Goal: Book appointment/travel/reservation

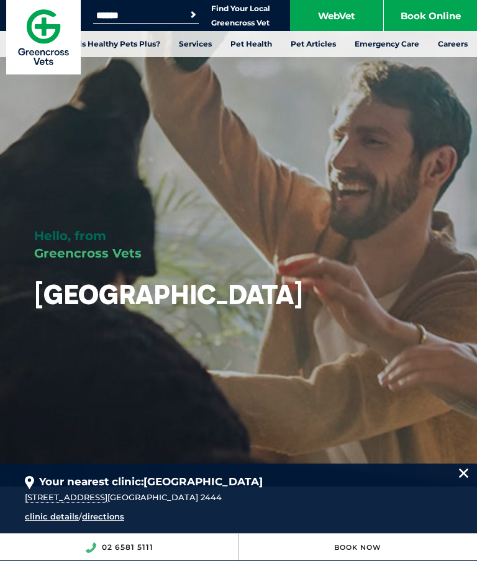
click at [425, 24] on link "Book Online" at bounding box center [430, 15] width 93 height 31
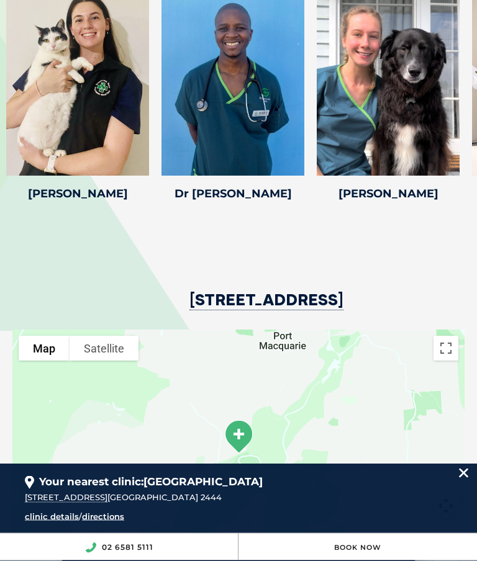
scroll to position [2058, 0]
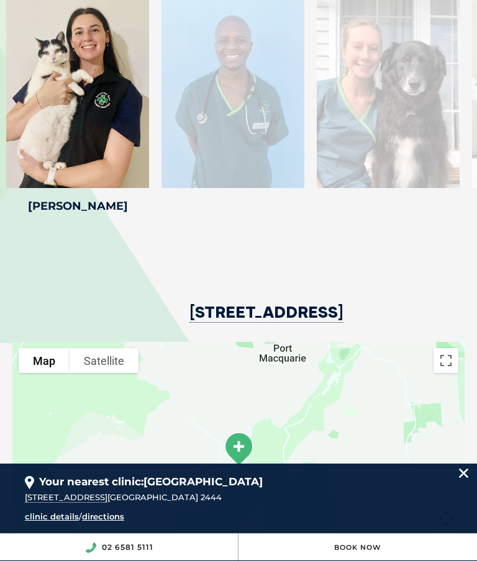
click at [86, 124] on div at bounding box center [77, 88] width 143 height 199
click at [409, 140] on div at bounding box center [388, 88] width 143 height 199
click at [427, 124] on div at bounding box center [388, 88] width 143 height 199
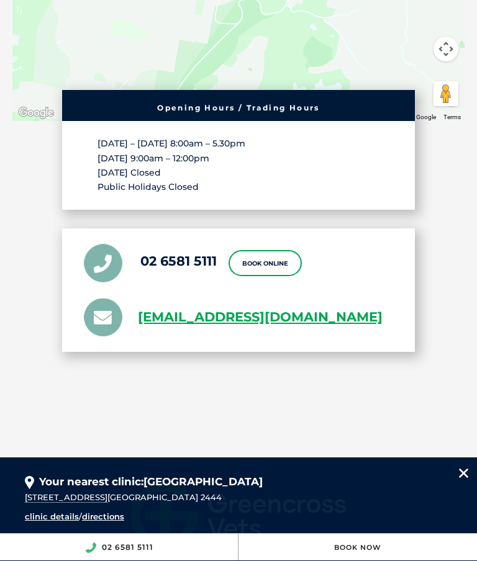
scroll to position [2542, 0]
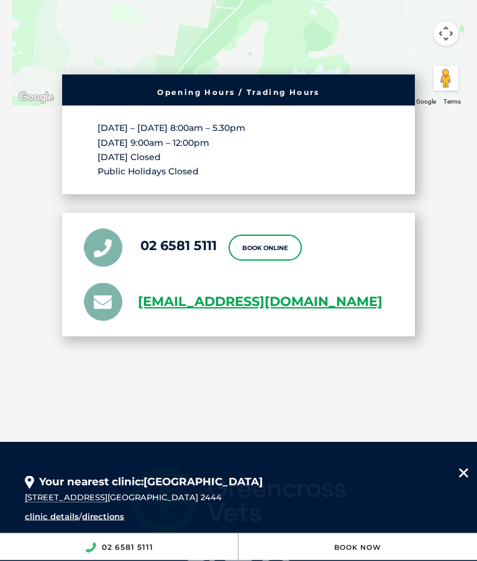
click at [271, 261] on link "Book Online" at bounding box center [265, 248] width 73 height 26
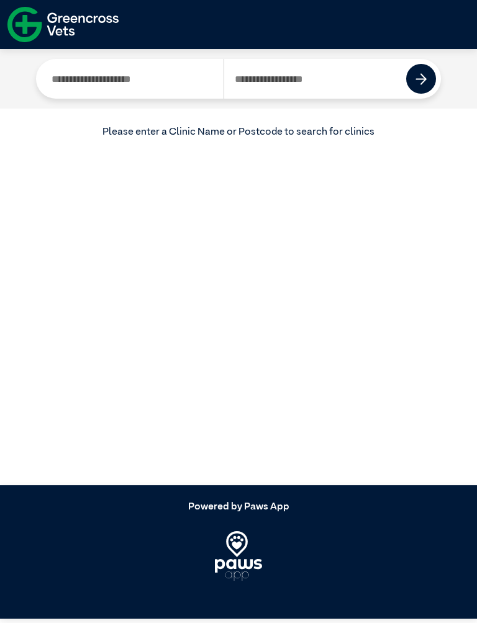
click at [318, 86] on input "Search by Postcode" at bounding box center [315, 79] width 183 height 40
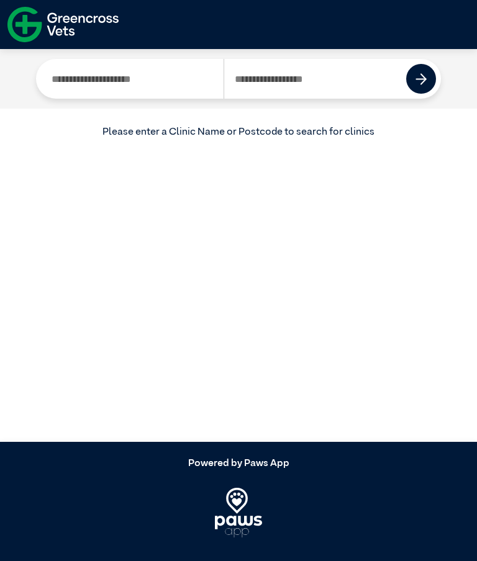
type input "****"
click at [425, 80] on img at bounding box center [421, 79] width 12 height 12
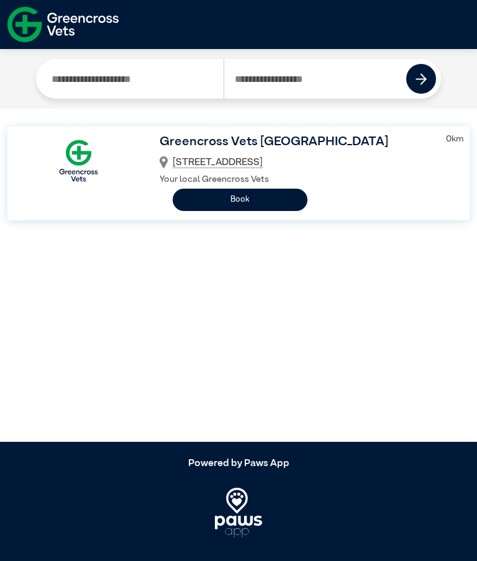
click at [251, 208] on button "Book" at bounding box center [240, 200] width 135 height 22
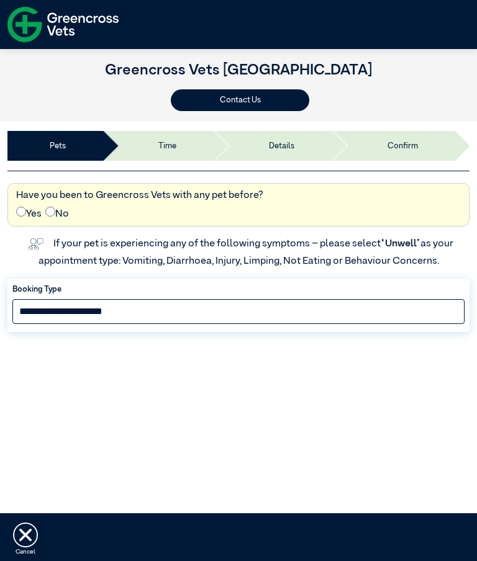
click at [160, 319] on select "**********" at bounding box center [238, 311] width 452 height 25
select select "*****"
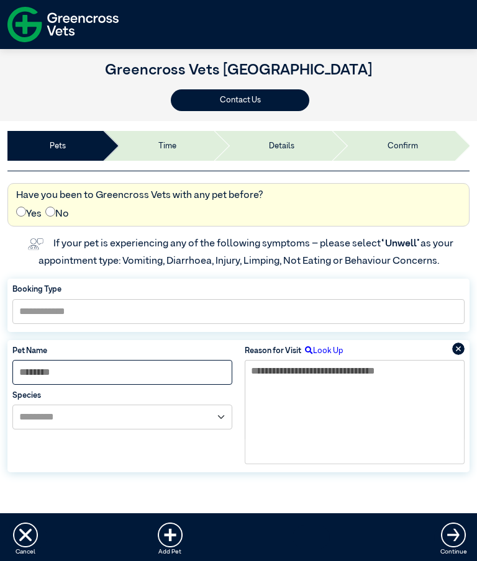
click at [176, 376] on input at bounding box center [122, 372] width 220 height 25
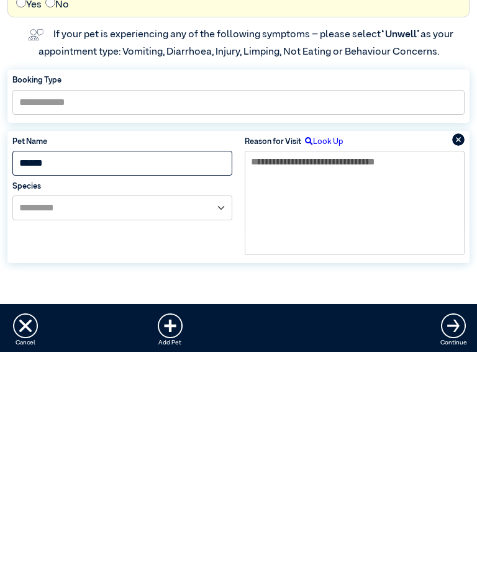
type input "*****"
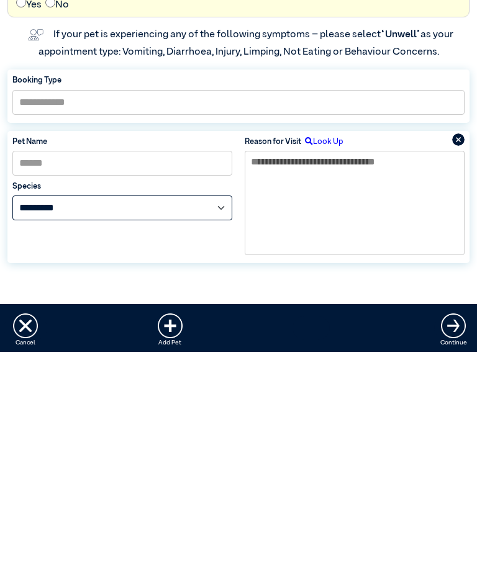
click at [228, 405] on select "**********" at bounding box center [122, 417] width 220 height 25
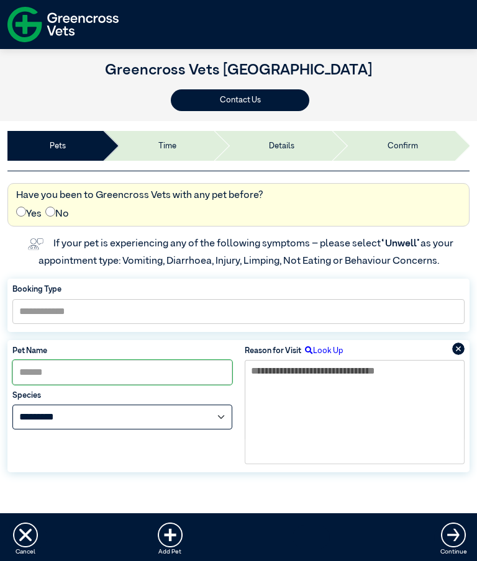
select select "*****"
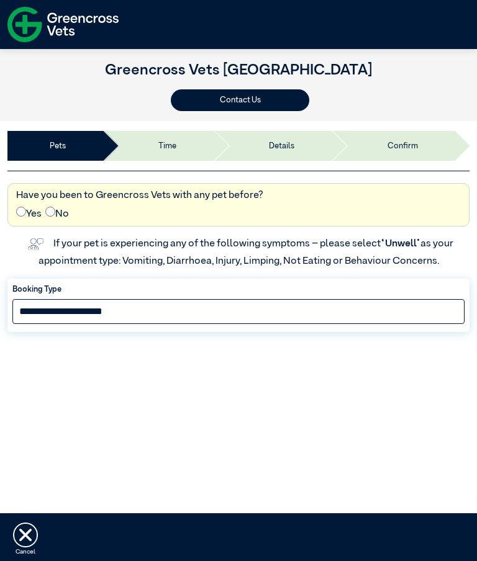
click at [117, 317] on select "**********" at bounding box center [238, 311] width 452 height 25
select select "*****"
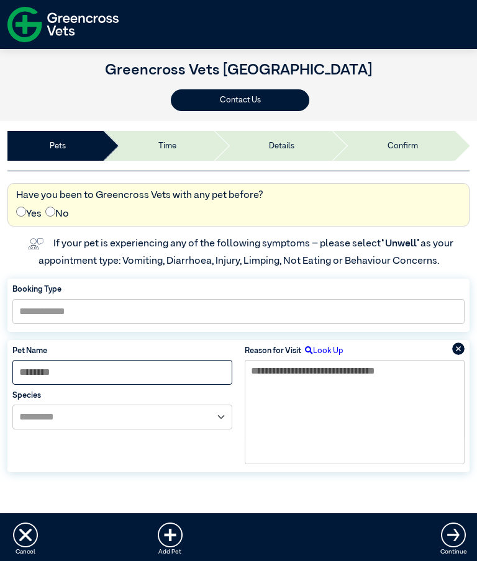
click at [152, 373] on input at bounding box center [122, 372] width 220 height 25
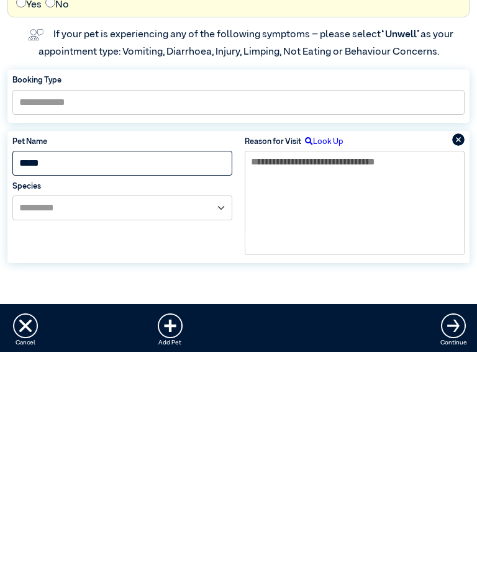
type input "*****"
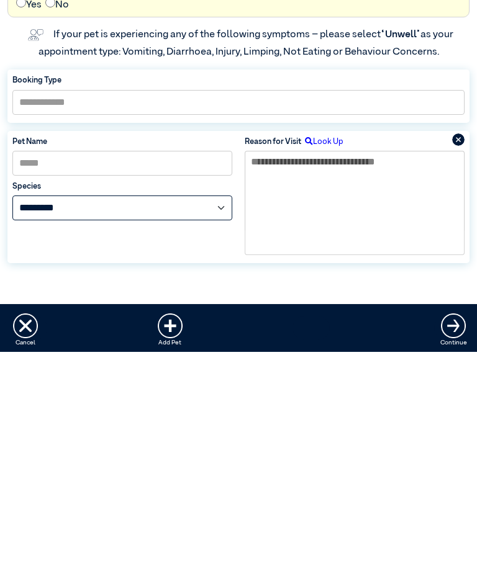
click at [217, 405] on select "**********" at bounding box center [122, 417] width 220 height 25
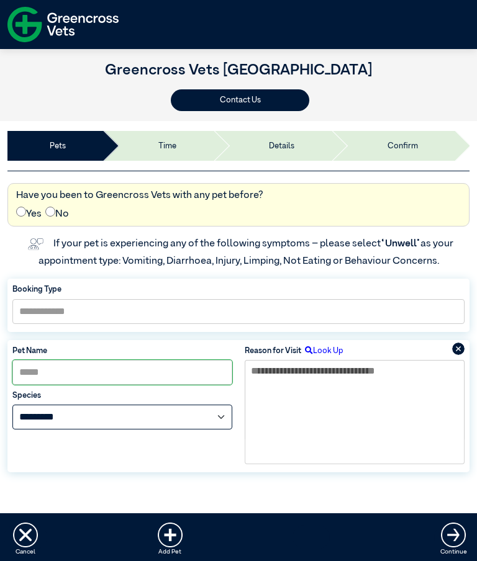
select select "*****"
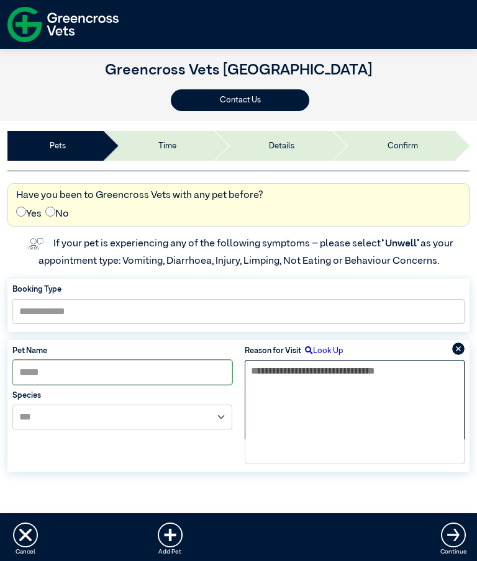
click at [333, 401] on textarea at bounding box center [355, 399] width 220 height 79
type textarea "**********"
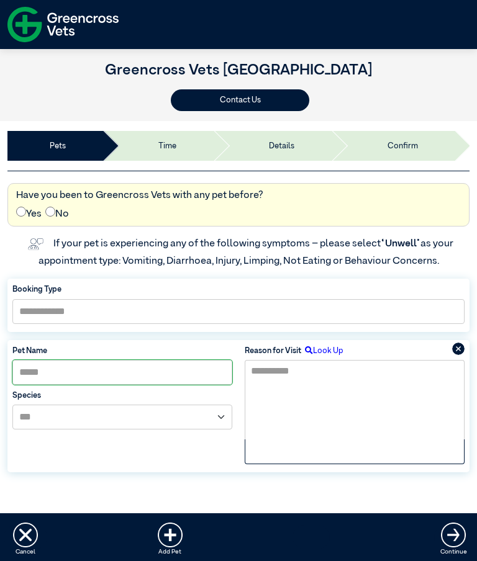
click at [473, 542] on div "Cancel Add Pet Continue" at bounding box center [238, 538] width 477 height 48
click at [463, 543] on img at bounding box center [453, 535] width 25 height 25
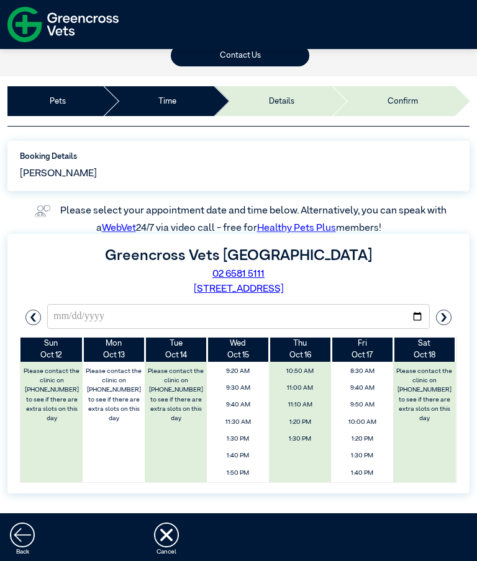
click at [452, 304] on button "button" at bounding box center [443, 316] width 27 height 25
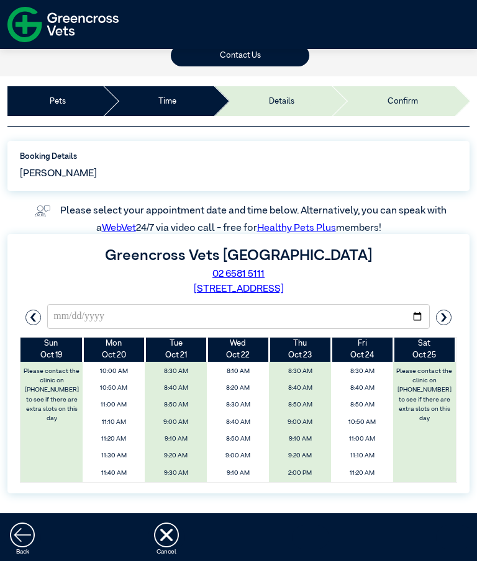
scroll to position [75, 0]
click at [37, 310] on ellipse "button" at bounding box center [33, 317] width 15 height 15
type input "**********"
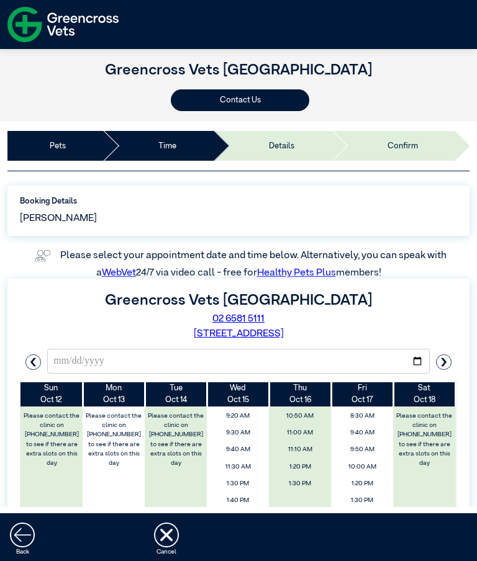
scroll to position [0, 0]
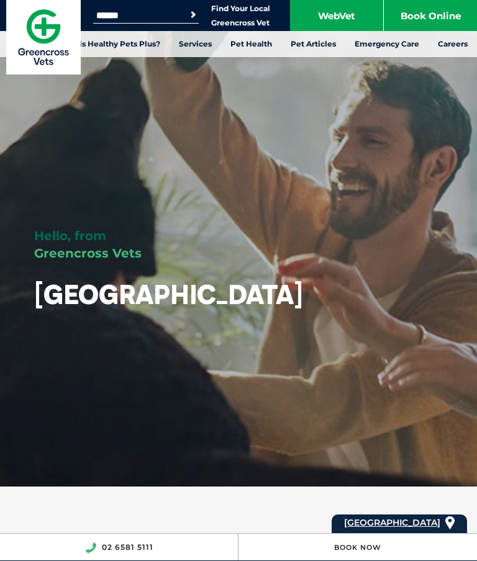
click at [130, 17] on input "Search for:" at bounding box center [146, 16] width 106 height 10
click at [193, 15] on button "Search" at bounding box center [193, 15] width 12 height 12
click at [165, 17] on input "**********" at bounding box center [146, 16] width 106 height 10
type input "**********"
click at [193, 15] on button "Search" at bounding box center [193, 15] width 12 height 12
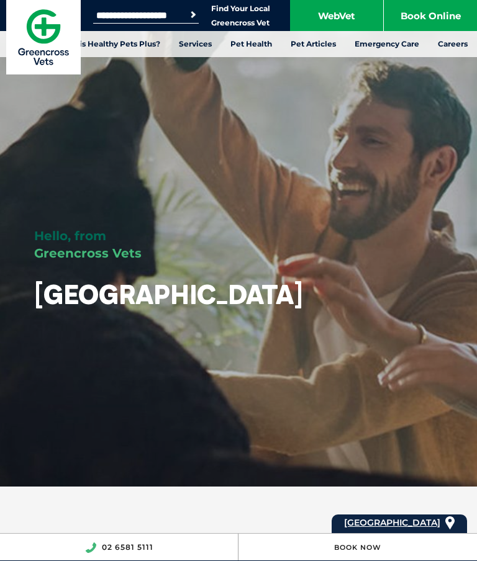
click at [228, 14] on link "Find Your Local Greencross Vet" at bounding box center [240, 16] width 59 height 24
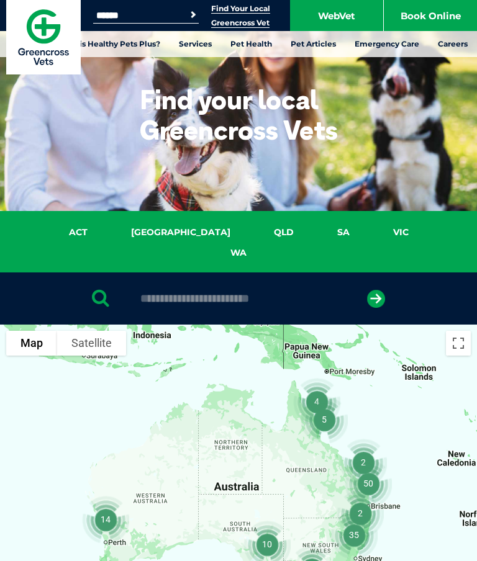
click at [160, 232] on link "NSW" at bounding box center [180, 232] width 143 height 14
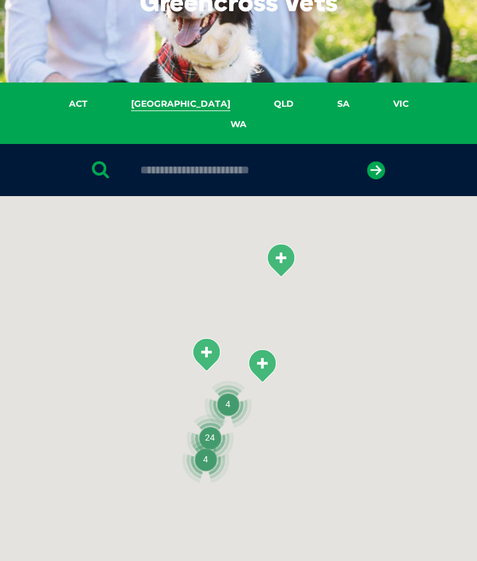
scroll to position [284, 0]
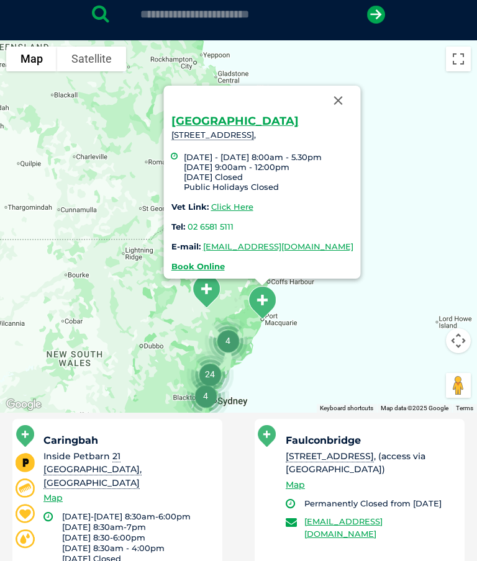
click at [211, 202] on link "Click Here" at bounding box center [232, 207] width 42 height 10
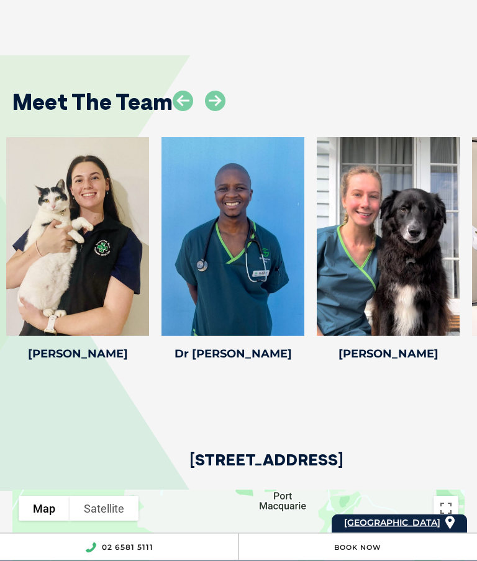
scroll to position [1910, 0]
click at [224, 111] on icon at bounding box center [215, 101] width 20 height 20
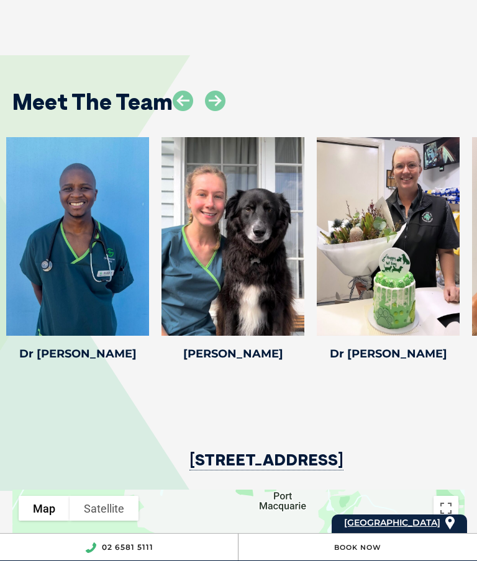
click at [191, 111] on icon at bounding box center [183, 101] width 20 height 20
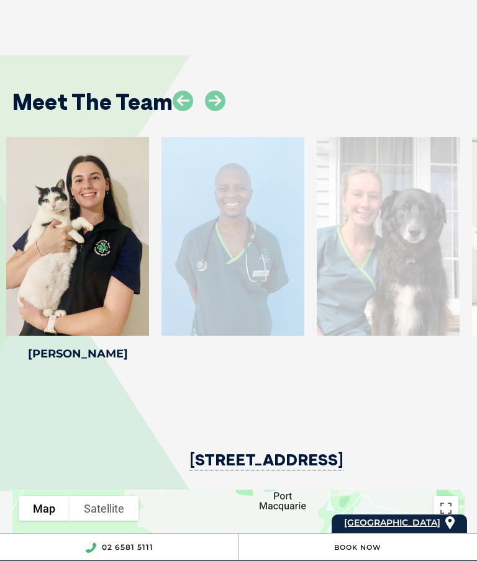
click at [225, 111] on icon at bounding box center [215, 101] width 20 height 20
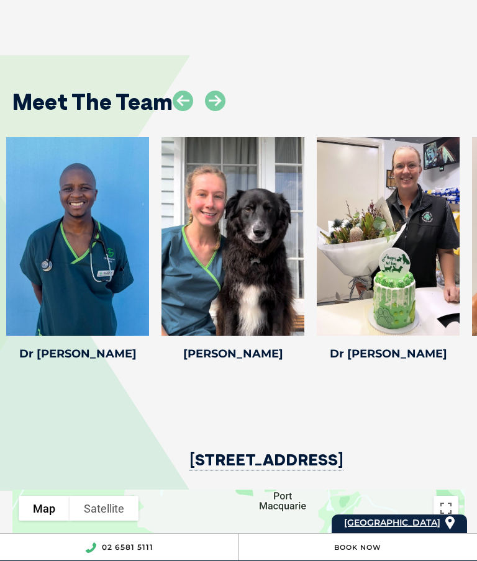
click at [225, 111] on icon at bounding box center [215, 101] width 20 height 20
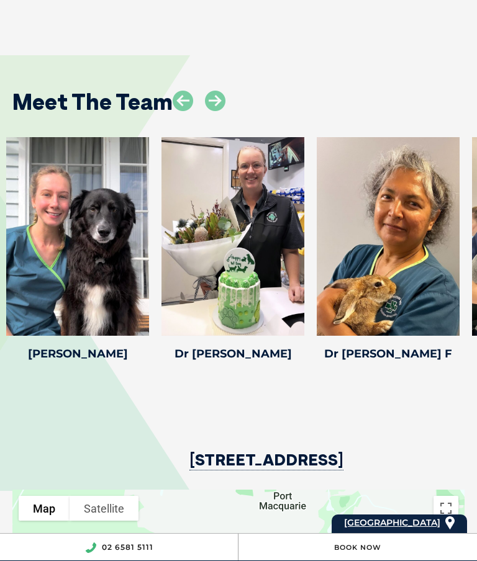
click at [225, 111] on icon at bounding box center [215, 101] width 20 height 20
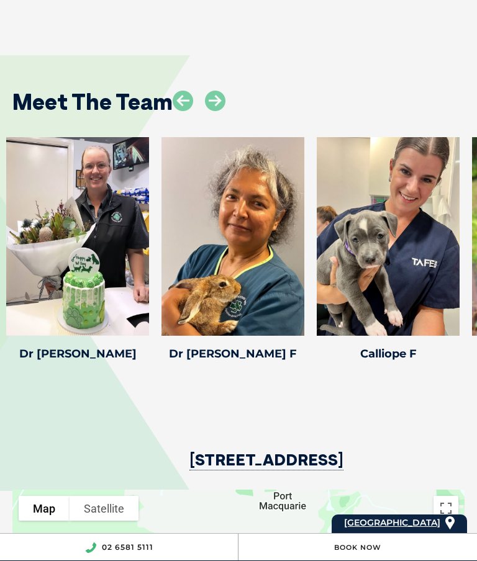
click at [220, 111] on icon at bounding box center [215, 101] width 20 height 20
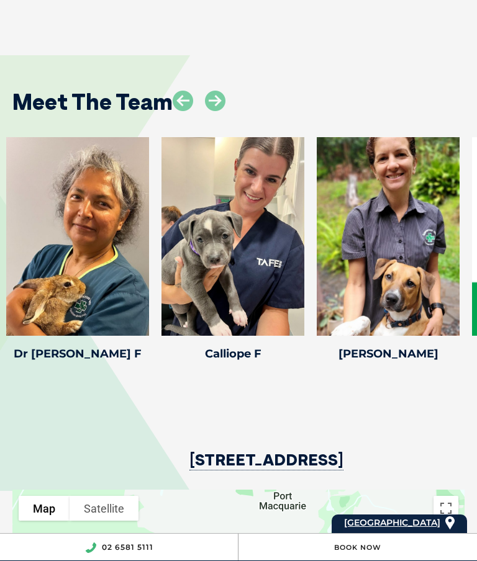
click at [225, 111] on icon at bounding box center [215, 101] width 20 height 20
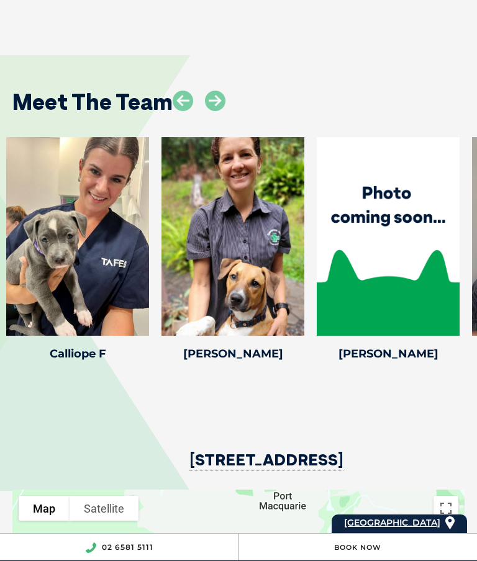
click at [224, 125] on div at bounding box center [199, 108] width 53 height 35
click at [215, 111] on icon at bounding box center [215, 101] width 20 height 20
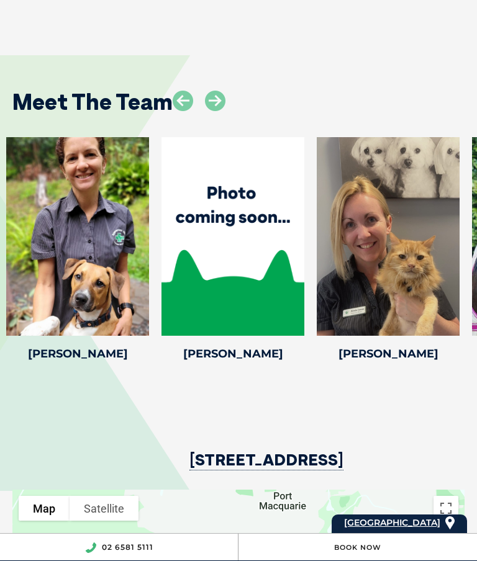
click at [225, 111] on icon at bounding box center [215, 101] width 20 height 20
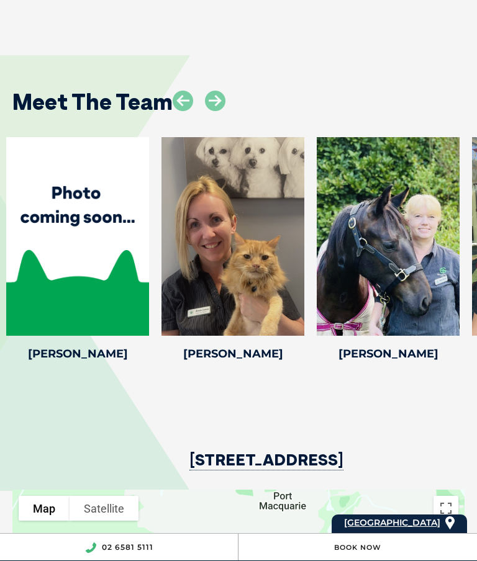
click at [225, 111] on icon at bounding box center [215, 101] width 20 height 20
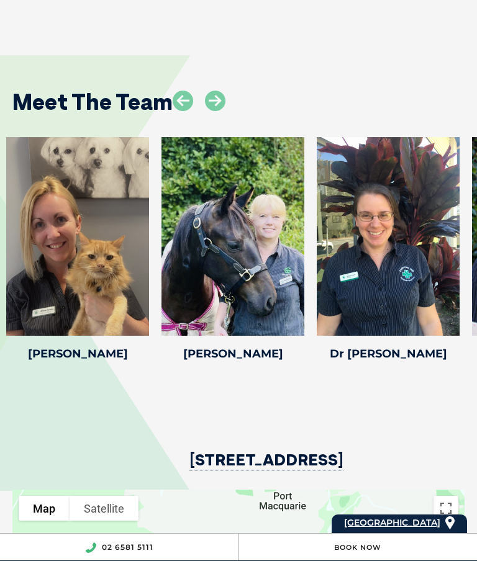
click at [224, 111] on icon at bounding box center [215, 101] width 20 height 20
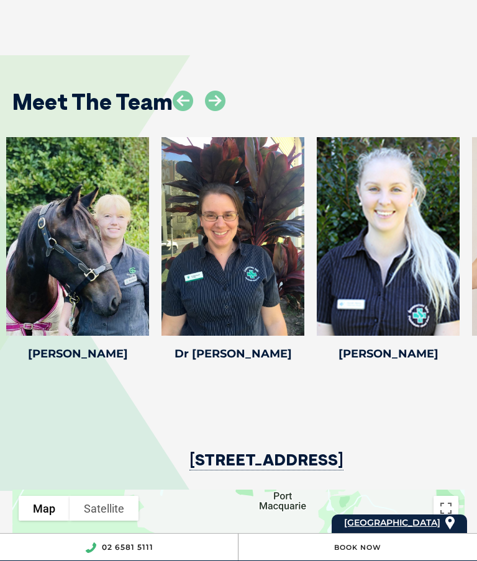
click at [222, 111] on icon at bounding box center [215, 101] width 20 height 20
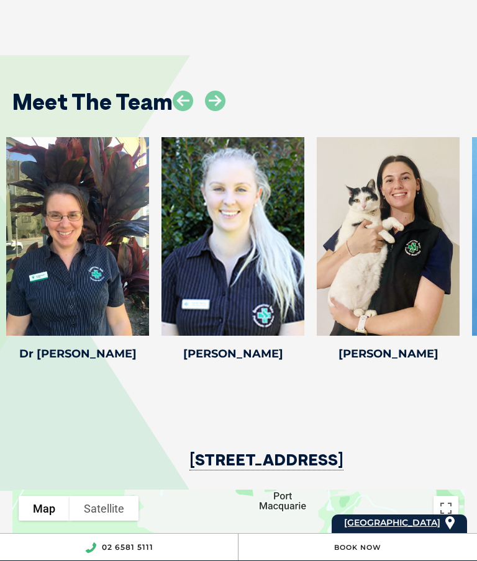
click at [201, 125] on div at bounding box center [199, 108] width 53 height 35
click at [220, 111] on icon at bounding box center [215, 101] width 20 height 20
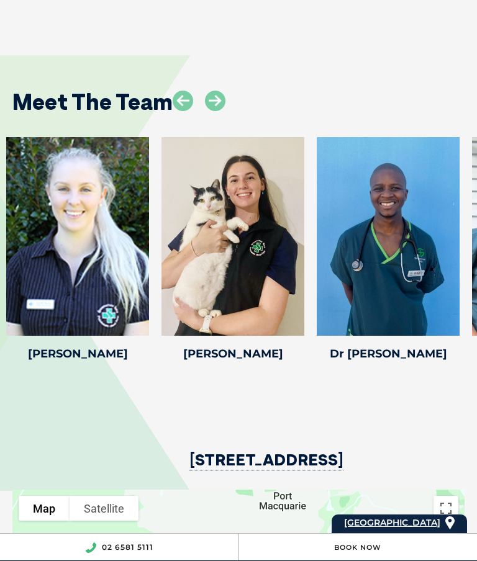
click at [215, 111] on icon at bounding box center [215, 101] width 20 height 20
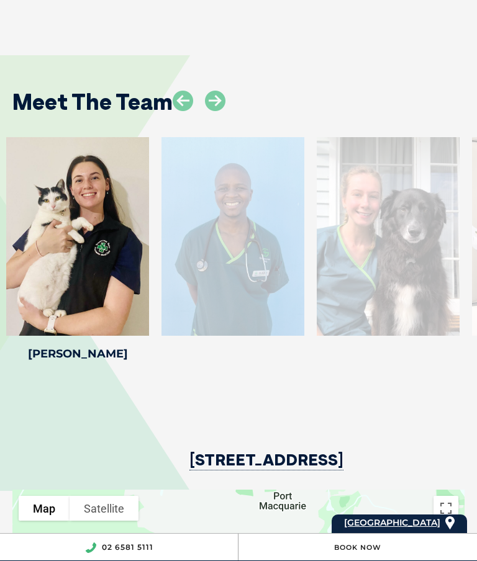
click at [233, 125] on div "Meet The Team" at bounding box center [238, 97] width 477 height 58
click at [220, 111] on icon at bounding box center [215, 101] width 20 height 20
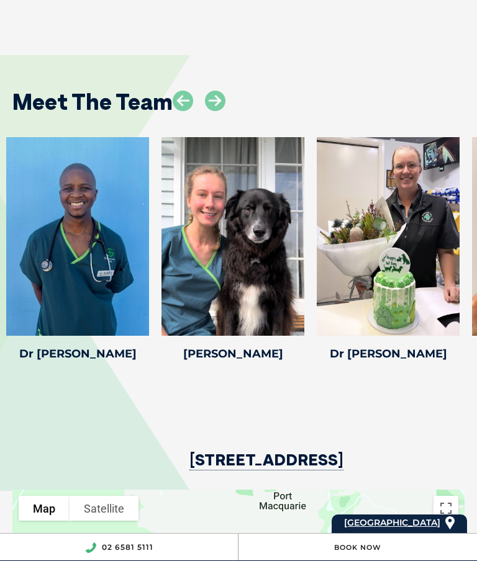
click at [224, 111] on icon at bounding box center [215, 101] width 20 height 20
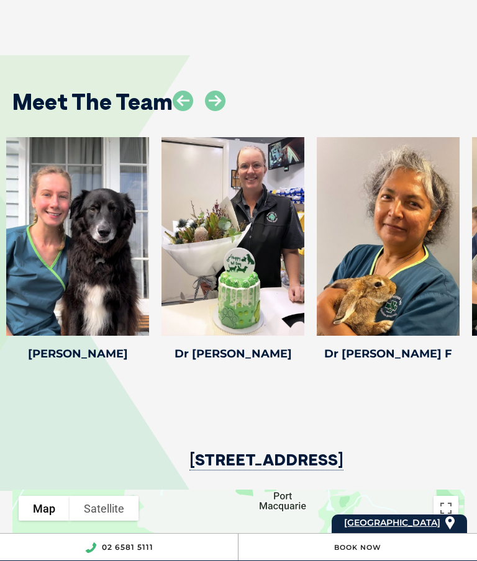
click at [214, 111] on icon at bounding box center [215, 101] width 20 height 20
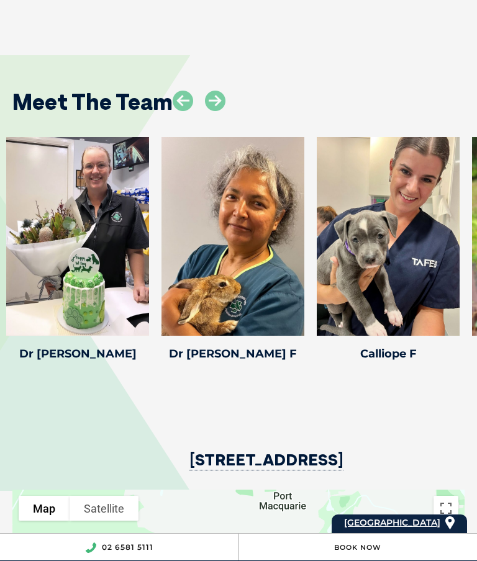
click at [192, 111] on icon at bounding box center [183, 101] width 20 height 20
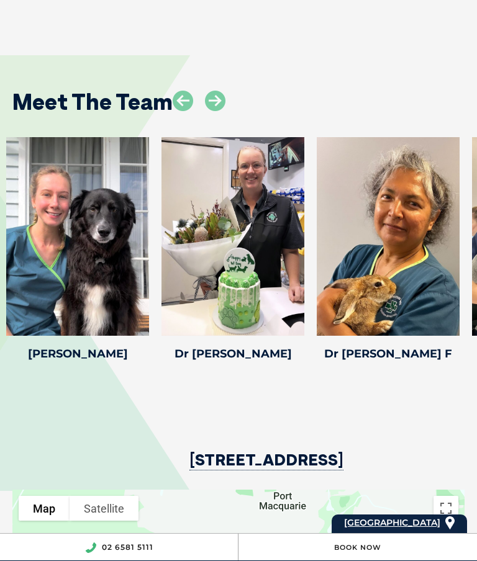
click at [225, 111] on icon at bounding box center [215, 101] width 20 height 20
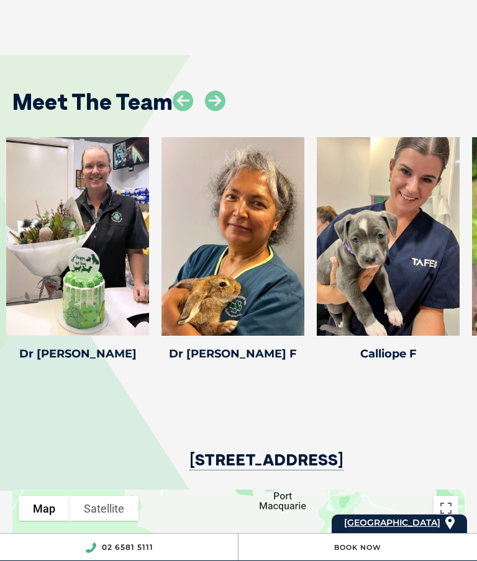
click at [224, 111] on icon at bounding box center [215, 101] width 20 height 20
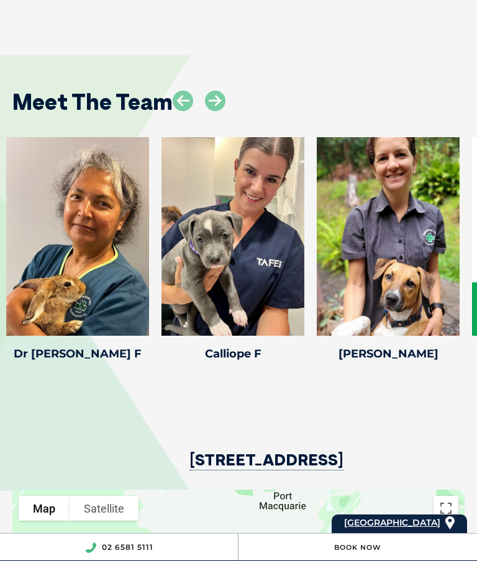
click at [210, 111] on icon at bounding box center [215, 101] width 20 height 20
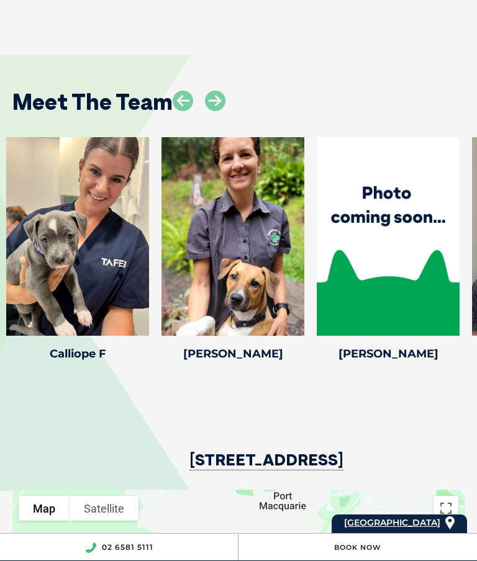
click at [220, 111] on icon at bounding box center [215, 101] width 20 height 20
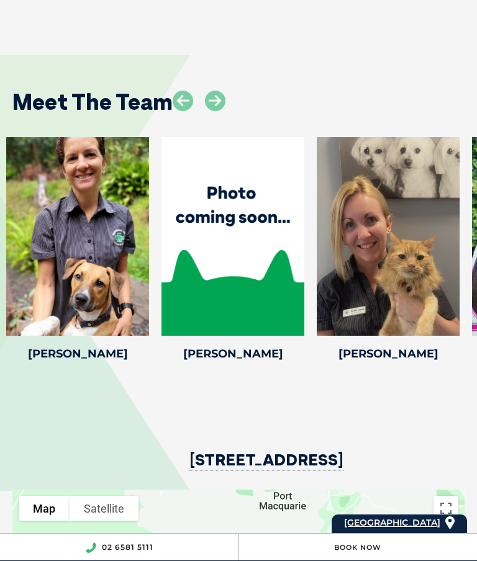
click at [225, 111] on icon at bounding box center [215, 101] width 20 height 20
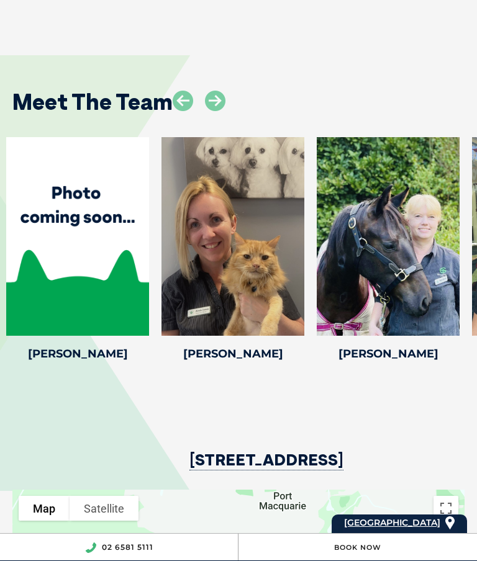
click at [218, 111] on icon at bounding box center [215, 101] width 20 height 20
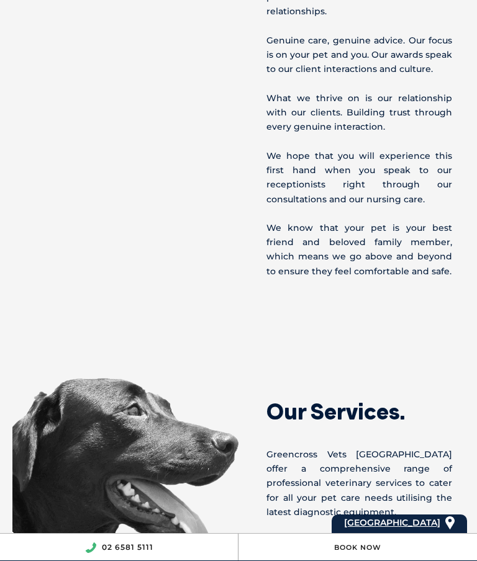
scroll to position [920, 0]
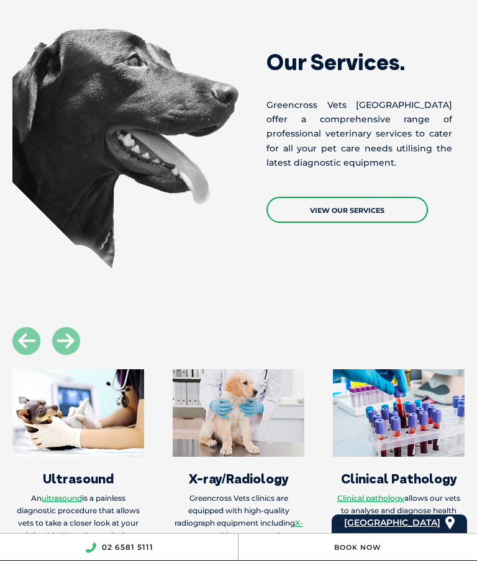
scroll to position [1269, 0]
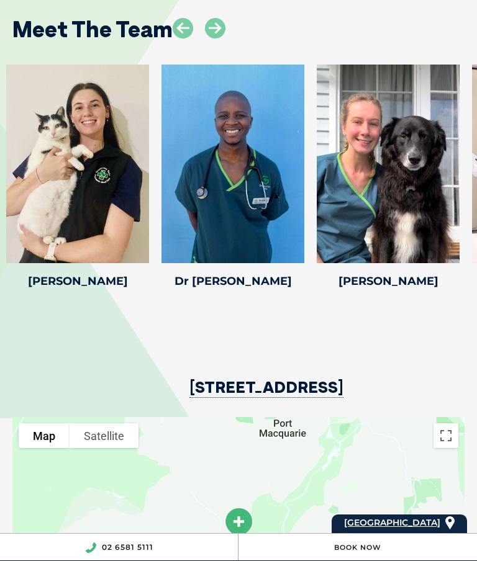
scroll to position [1987, 0]
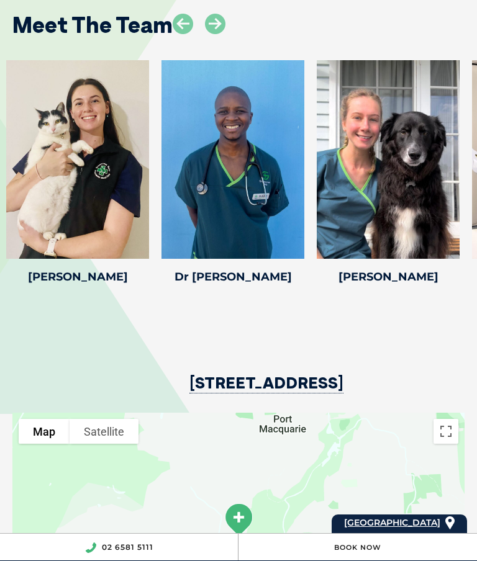
click at [309, 271] on icon at bounding box center [296, 250] width 41 height 41
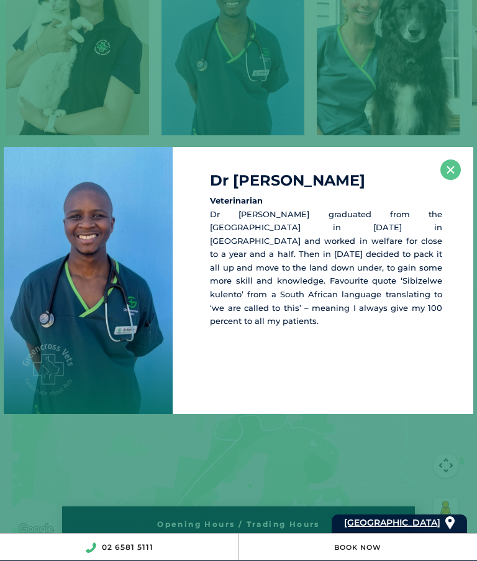
scroll to position [2111, 0]
click at [451, 177] on button "×" at bounding box center [450, 170] width 20 height 20
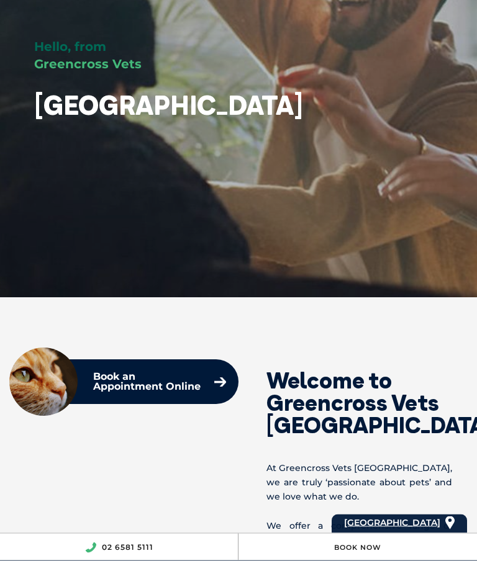
scroll to position [0, 0]
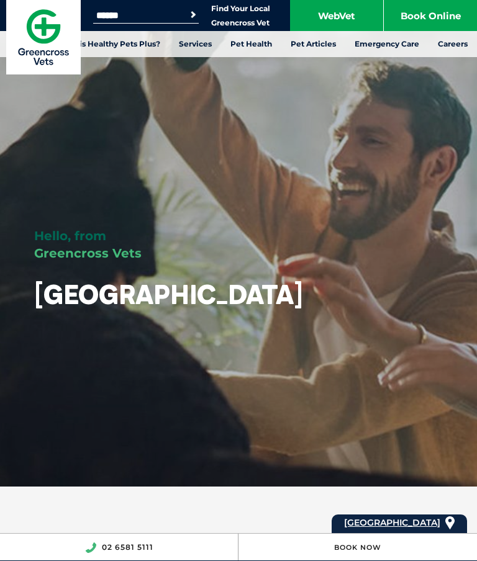
click at [430, 20] on link "Book Online" at bounding box center [430, 15] width 93 height 31
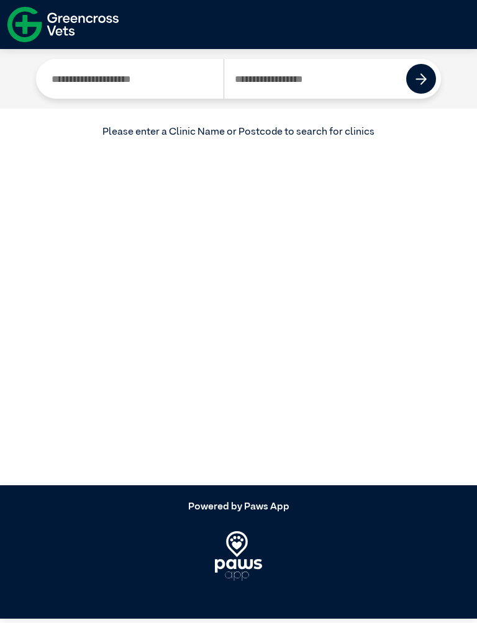
click at [309, 80] on input "Search by Postcode" at bounding box center [315, 79] width 183 height 40
